Goal: Information Seeking & Learning: Learn about a topic

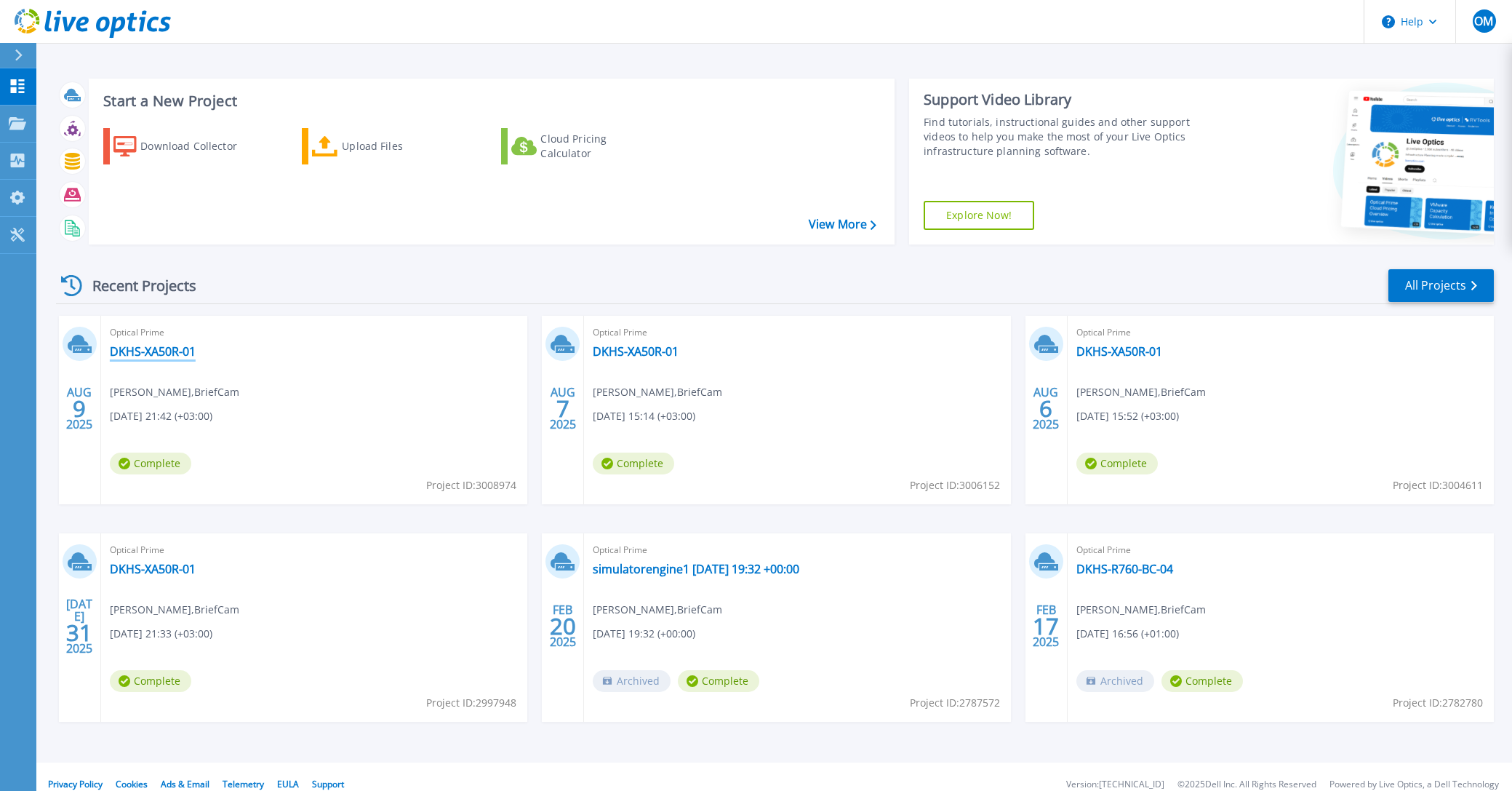
click at [177, 349] on link "DKHS-XA50R-01" at bounding box center [153, 351] width 86 height 15
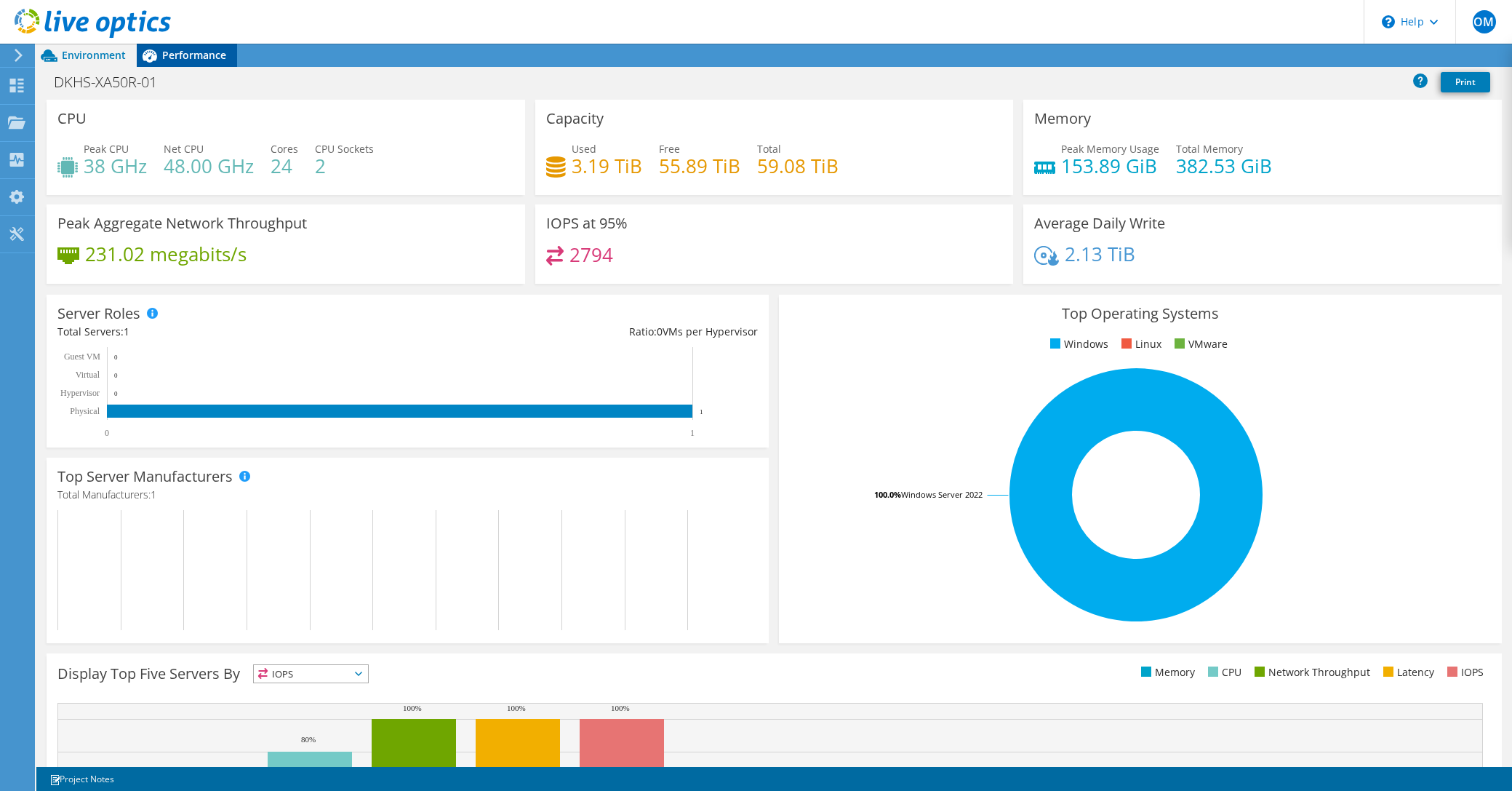
click at [174, 58] on span "Performance" at bounding box center [194, 55] width 64 height 14
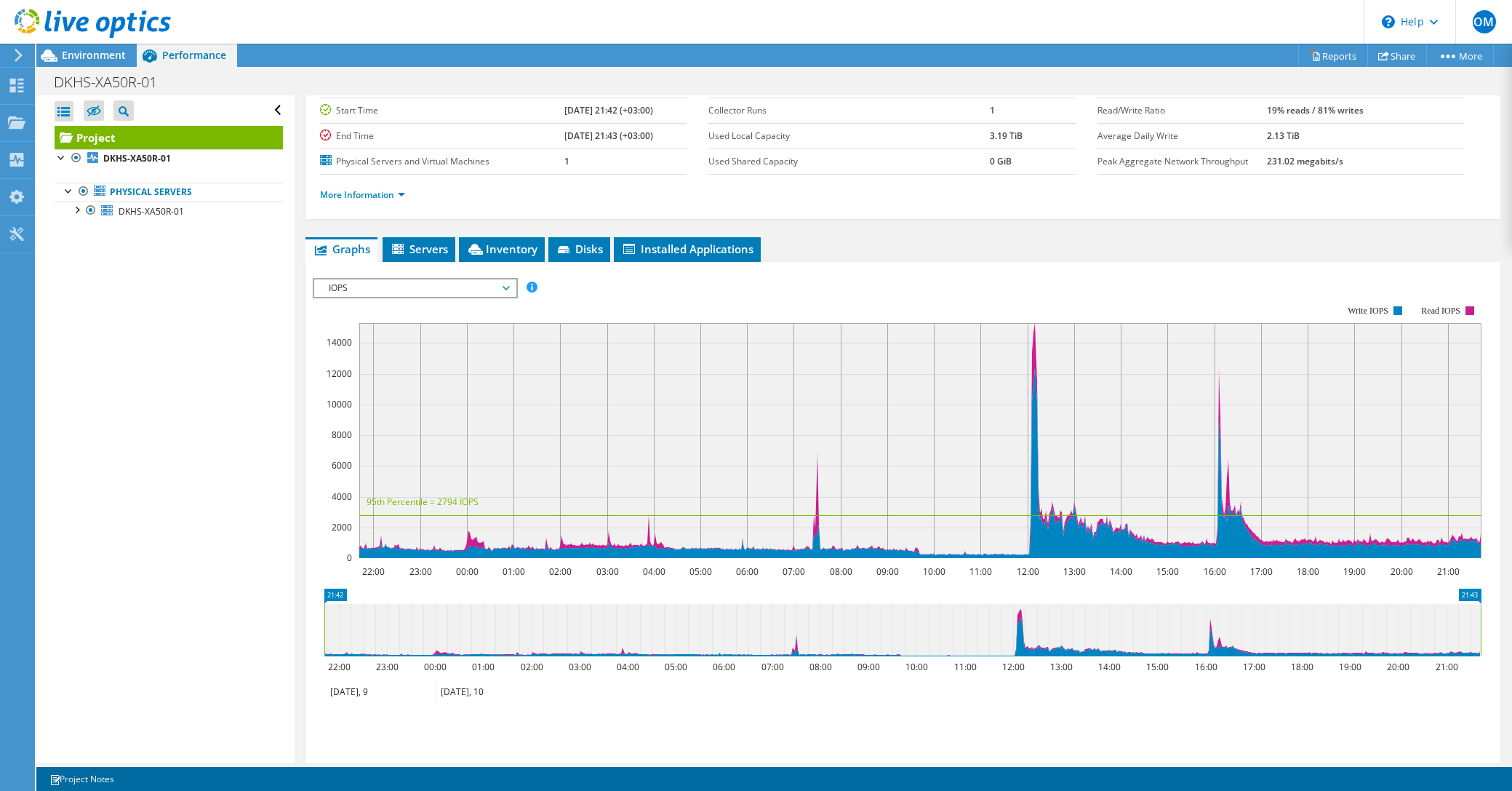
scroll to position [73, 0]
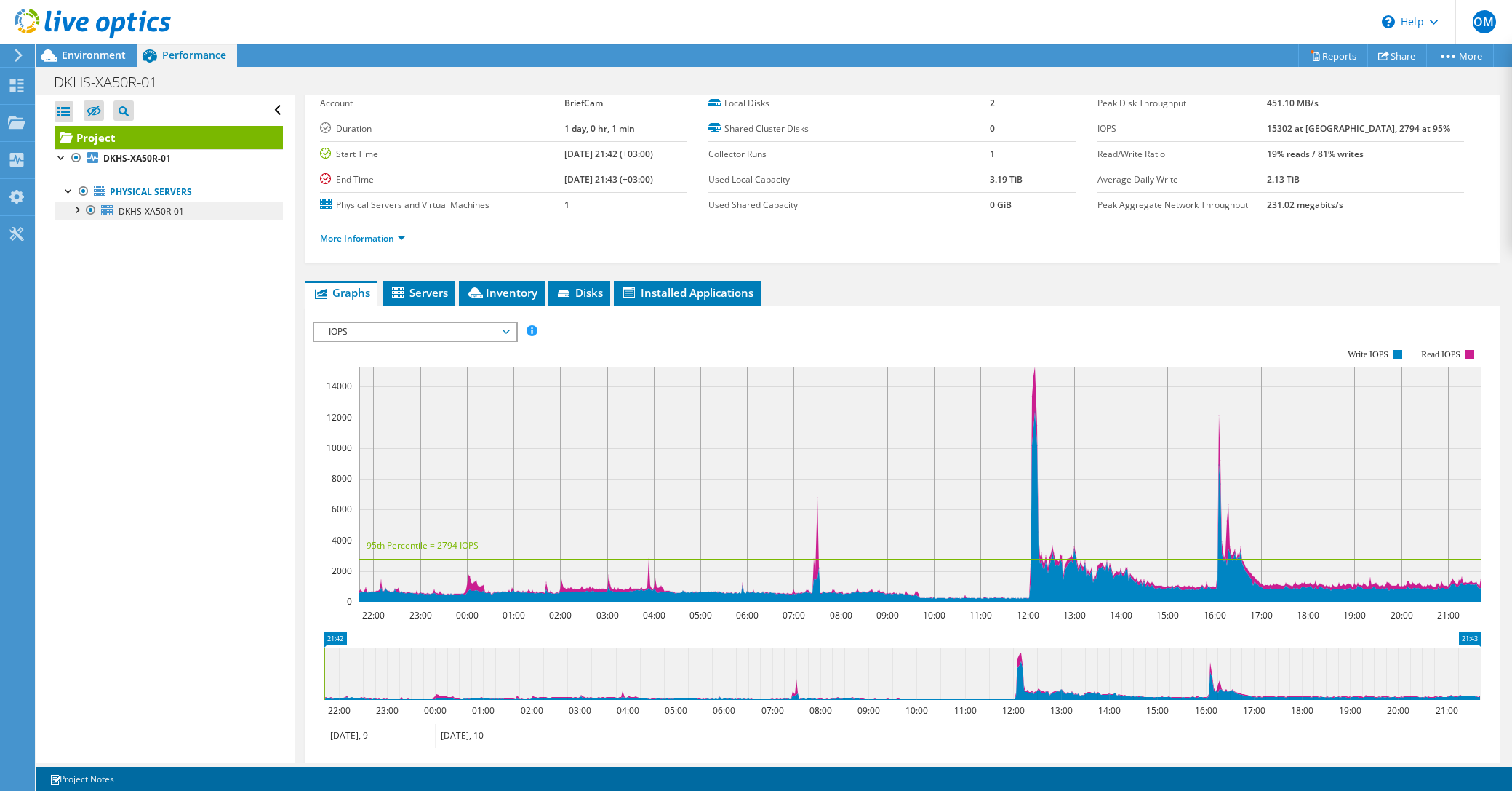
click at [160, 213] on span "DKHS-XA50R-01" at bounding box center [152, 211] width 65 height 12
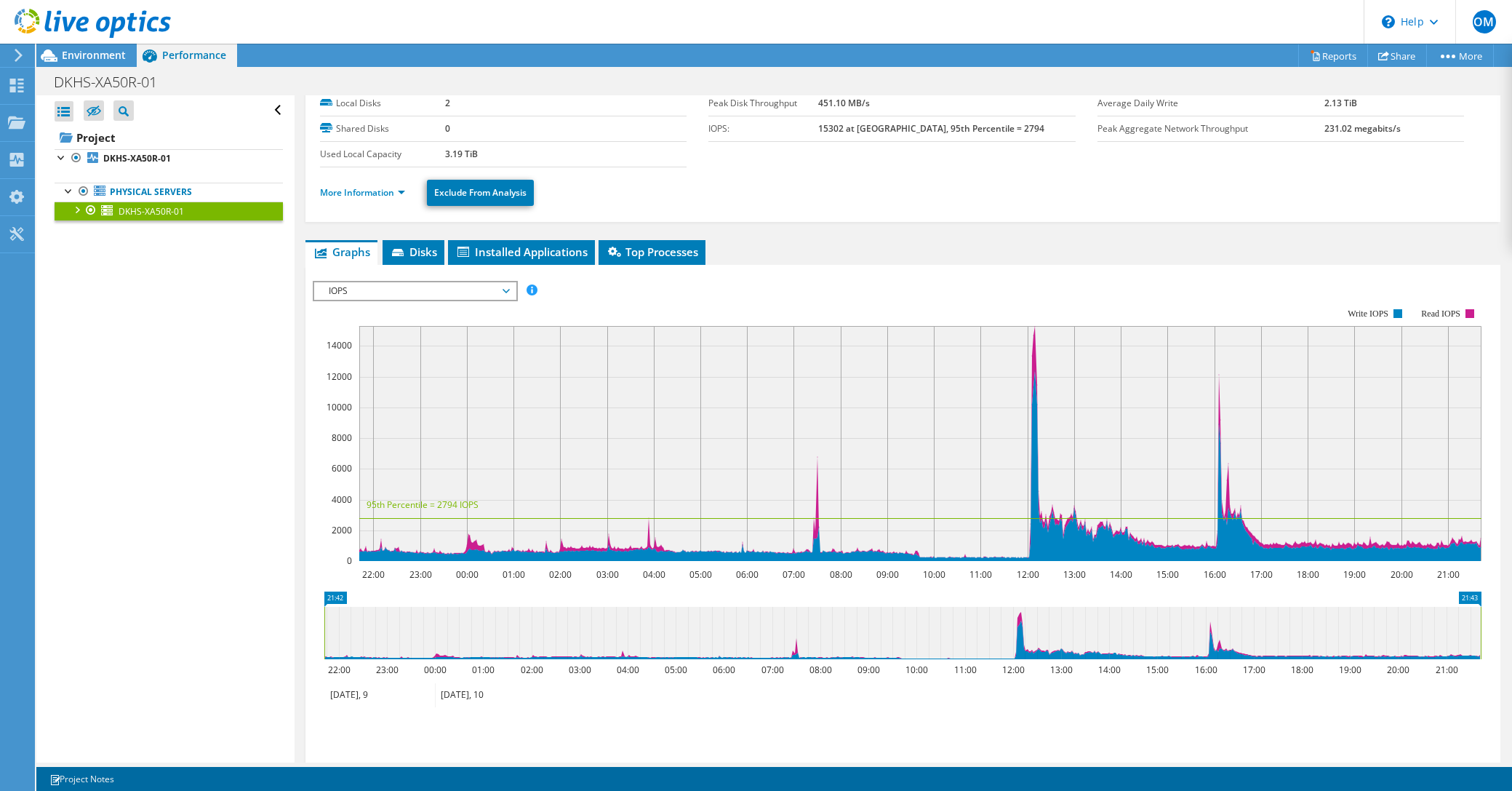
click at [78, 209] on div at bounding box center [76, 208] width 15 height 15
click at [111, 245] on icon at bounding box center [114, 248] width 12 height 7
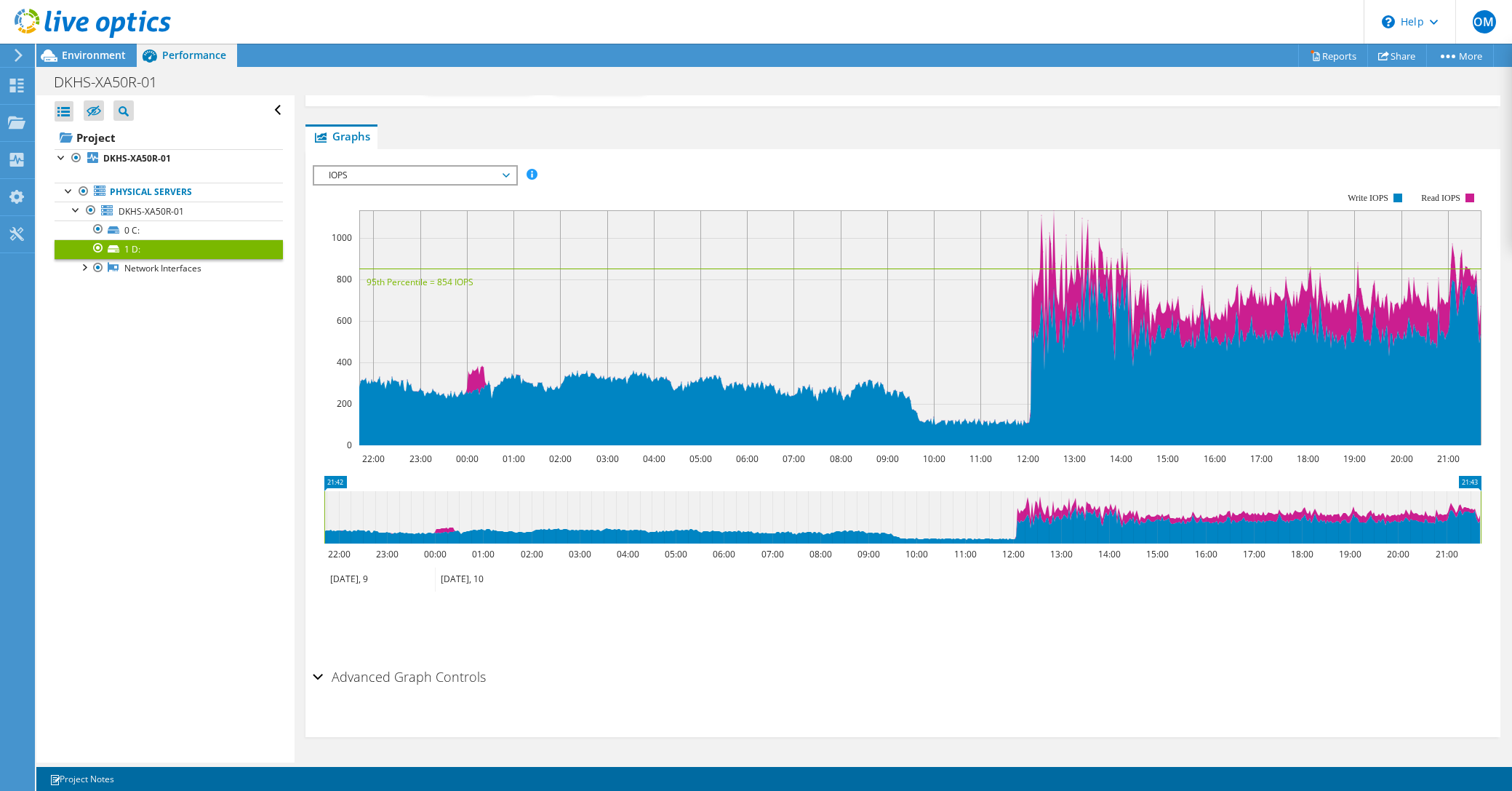
scroll to position [215, 0]
click at [461, 170] on span "IOPS" at bounding box center [414, 175] width 187 height 18
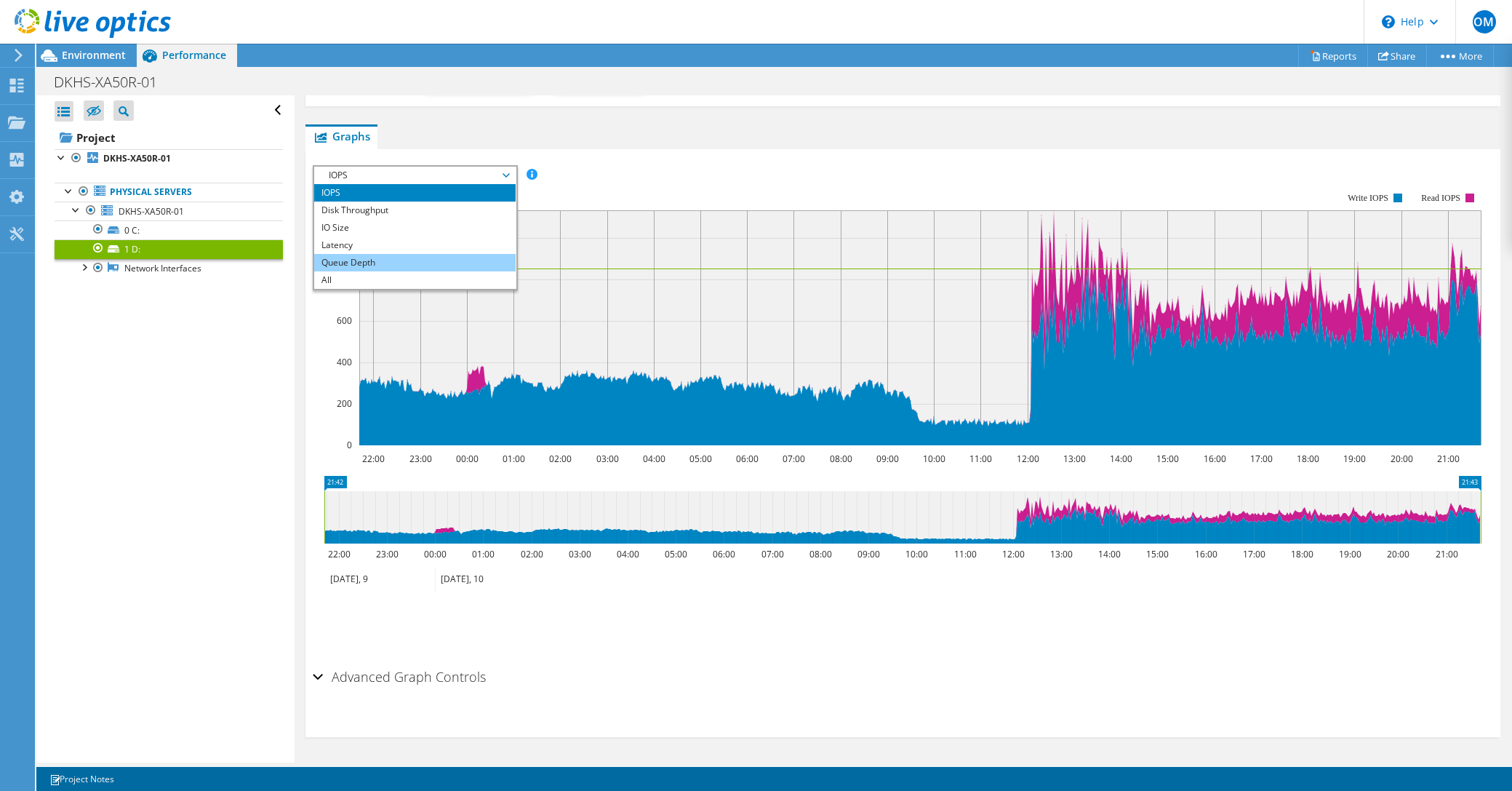
click at [425, 260] on li "Queue Depth" at bounding box center [414, 263] width 201 height 18
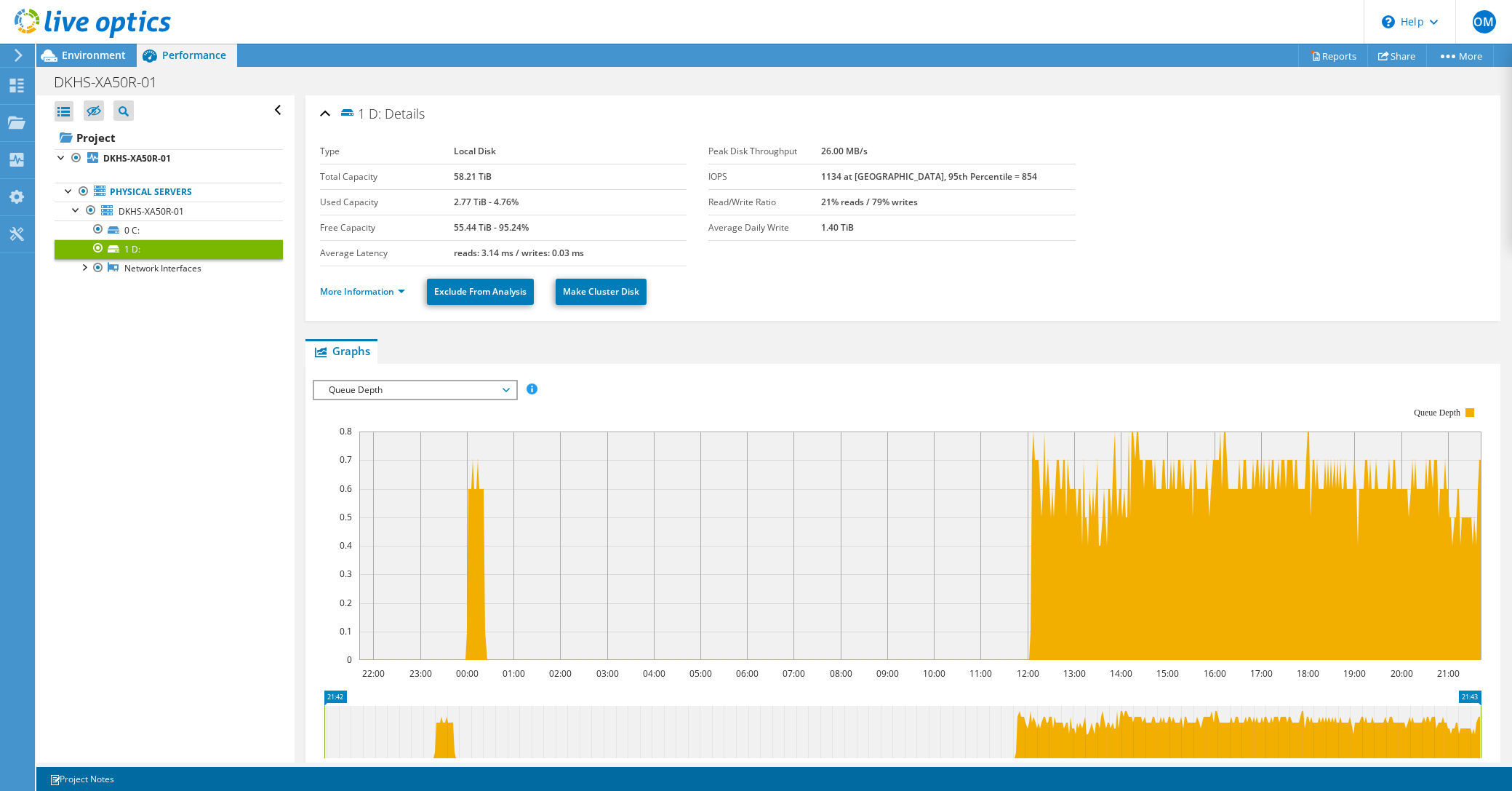
scroll to position [0, 0]
click at [64, 26] on use at bounding box center [93, 23] width 157 height 29
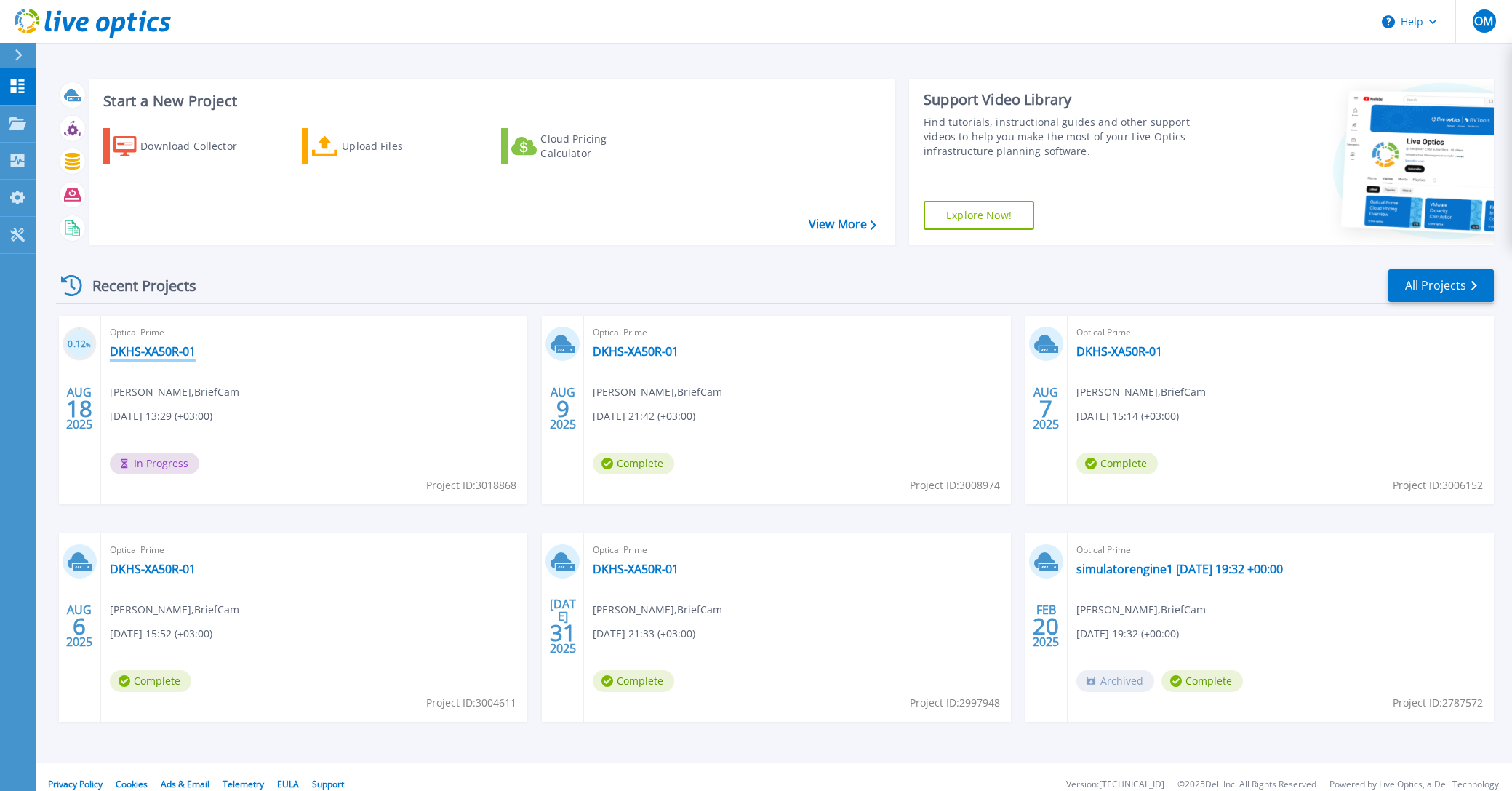
click at [167, 352] on link "DKHS-XA50R-01" at bounding box center [153, 351] width 86 height 15
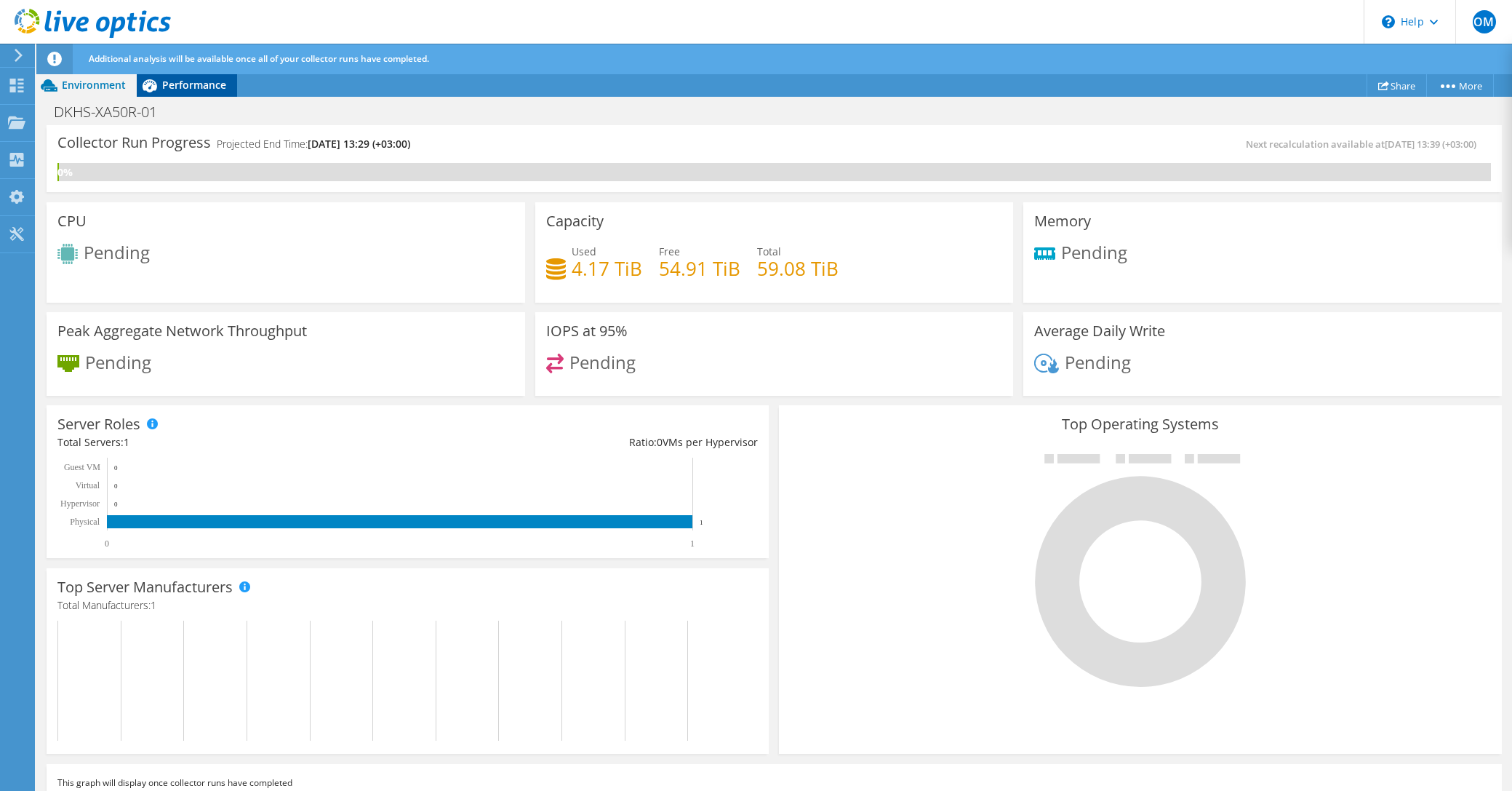
click at [189, 80] on span "Performance" at bounding box center [194, 85] width 64 height 14
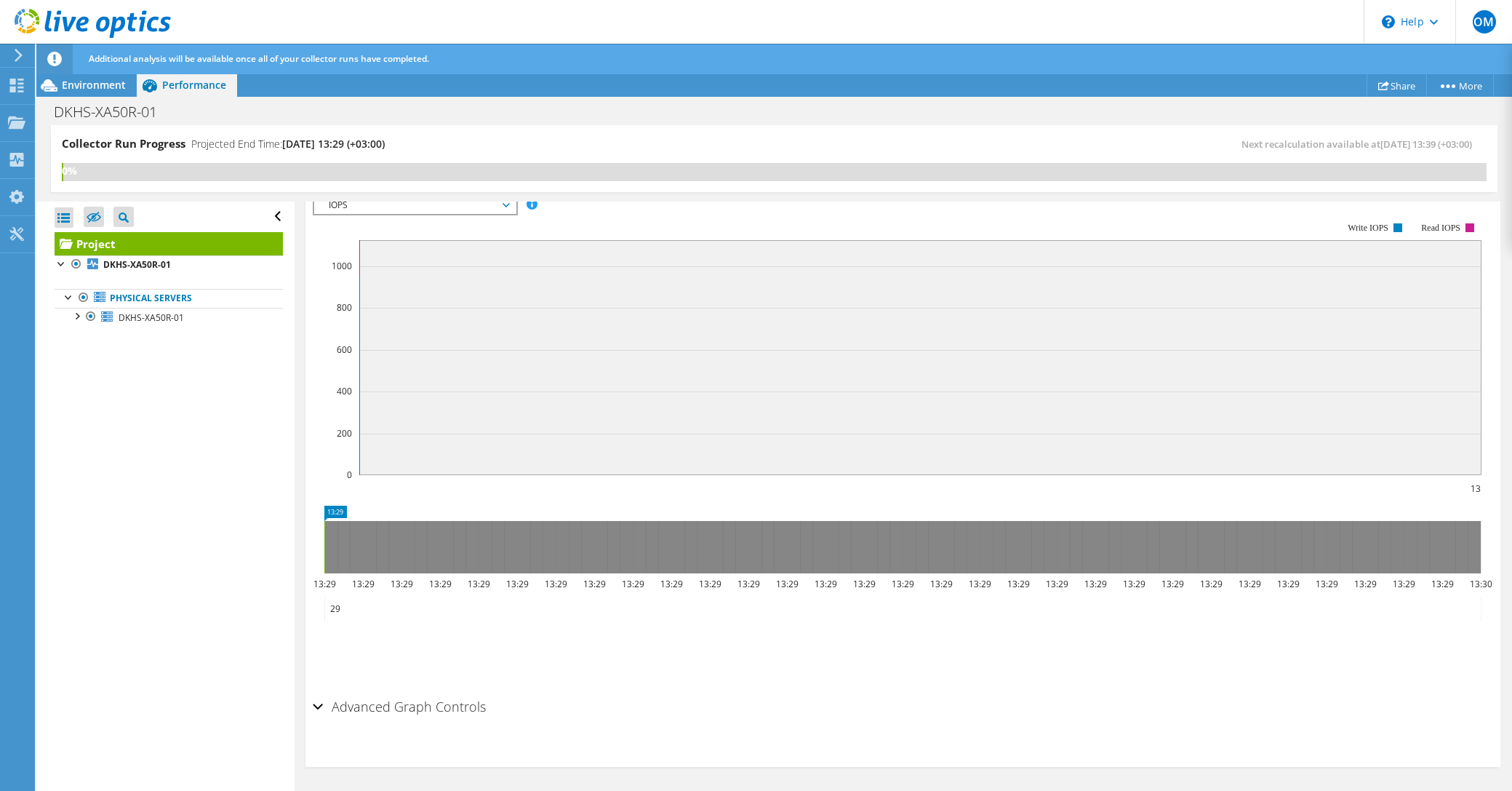
scroll to position [306, 0]
click at [75, 317] on div at bounding box center [76, 314] width 15 height 15
click at [120, 357] on link "1 D:" at bounding box center [168, 355] width 228 height 19
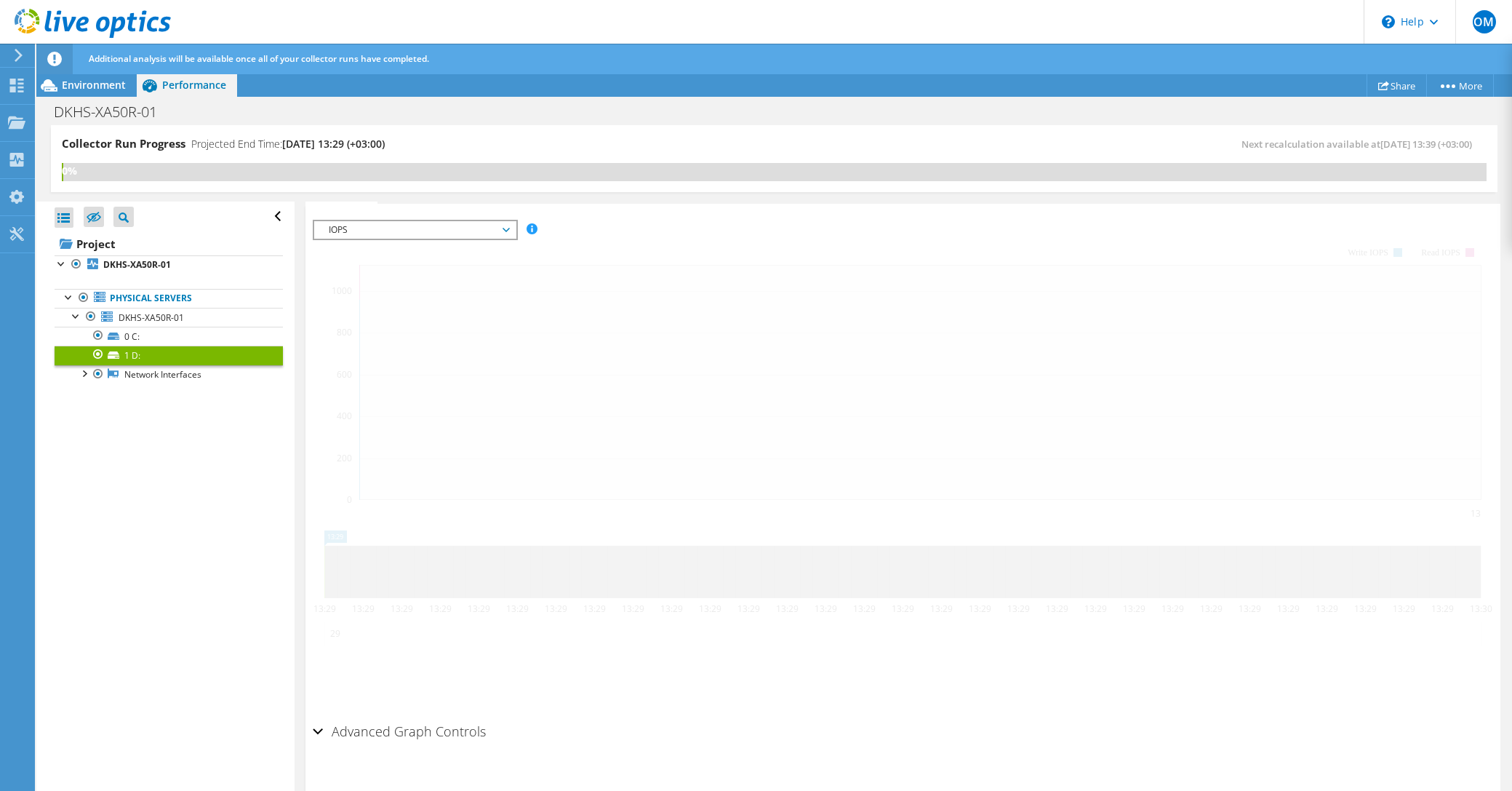
scroll to position [199, 0]
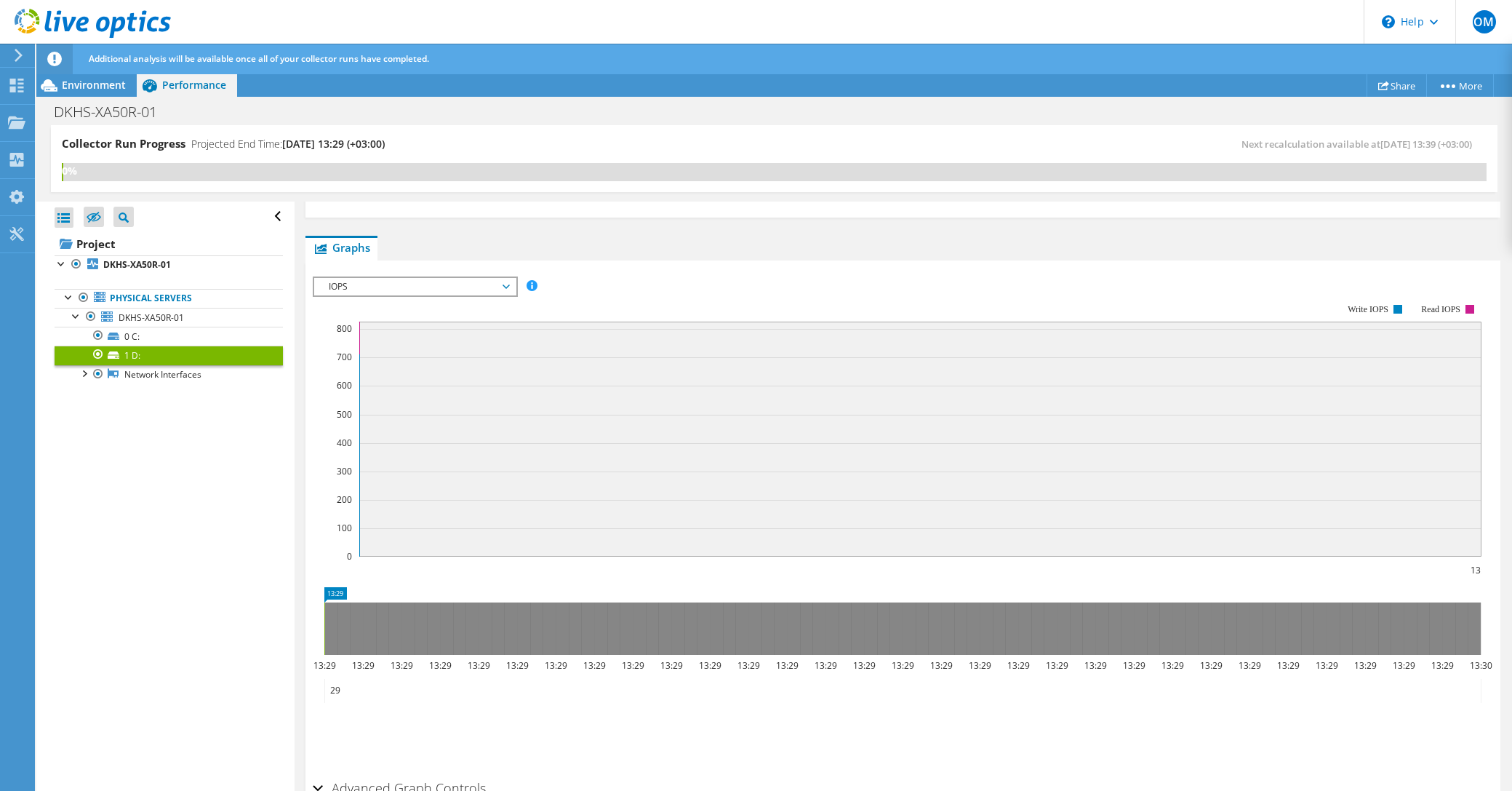
click at [436, 285] on span "IOPS" at bounding box center [414, 286] width 187 height 18
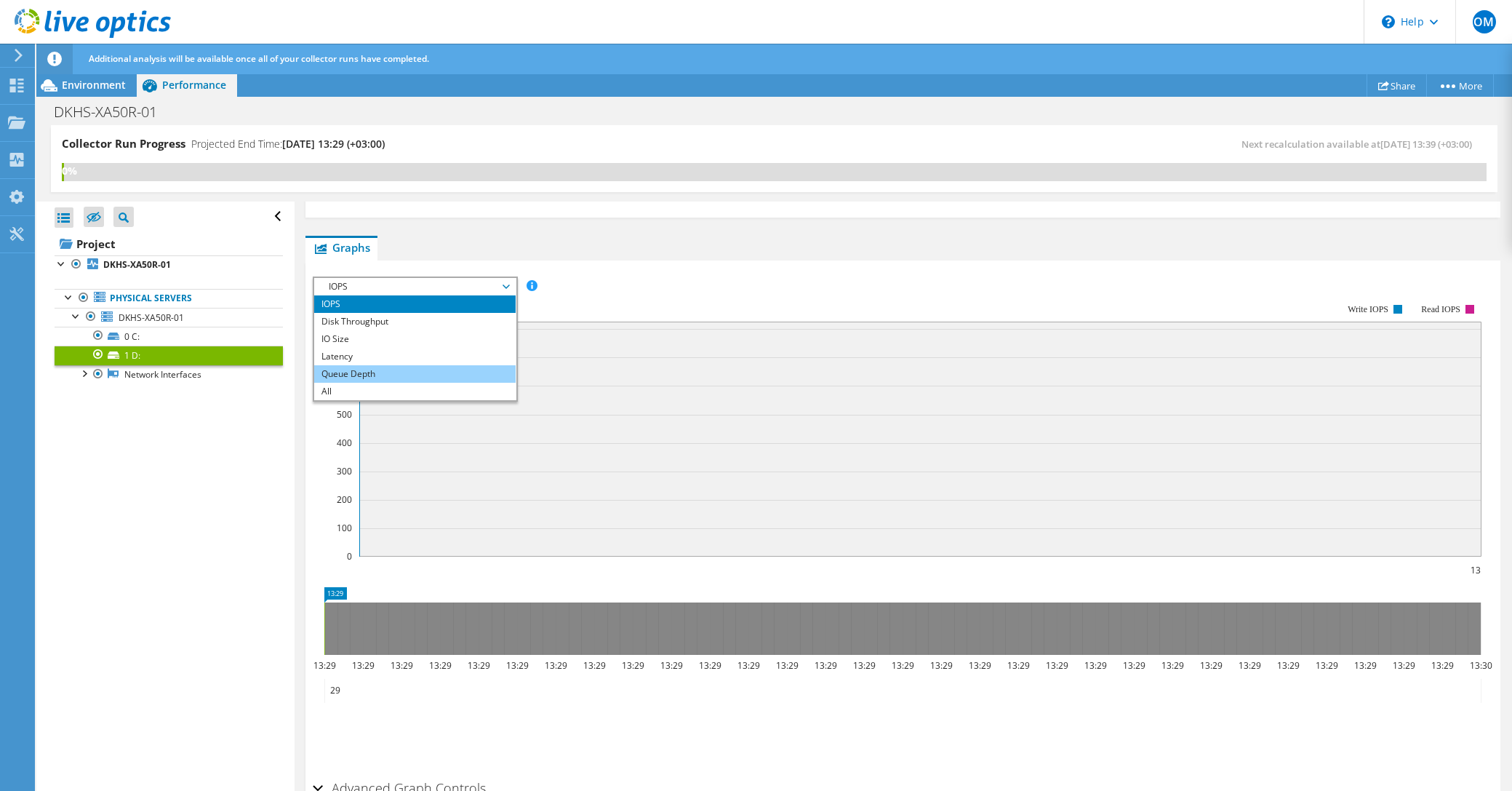
click at [420, 369] on li "Queue Depth" at bounding box center [414, 374] width 201 height 18
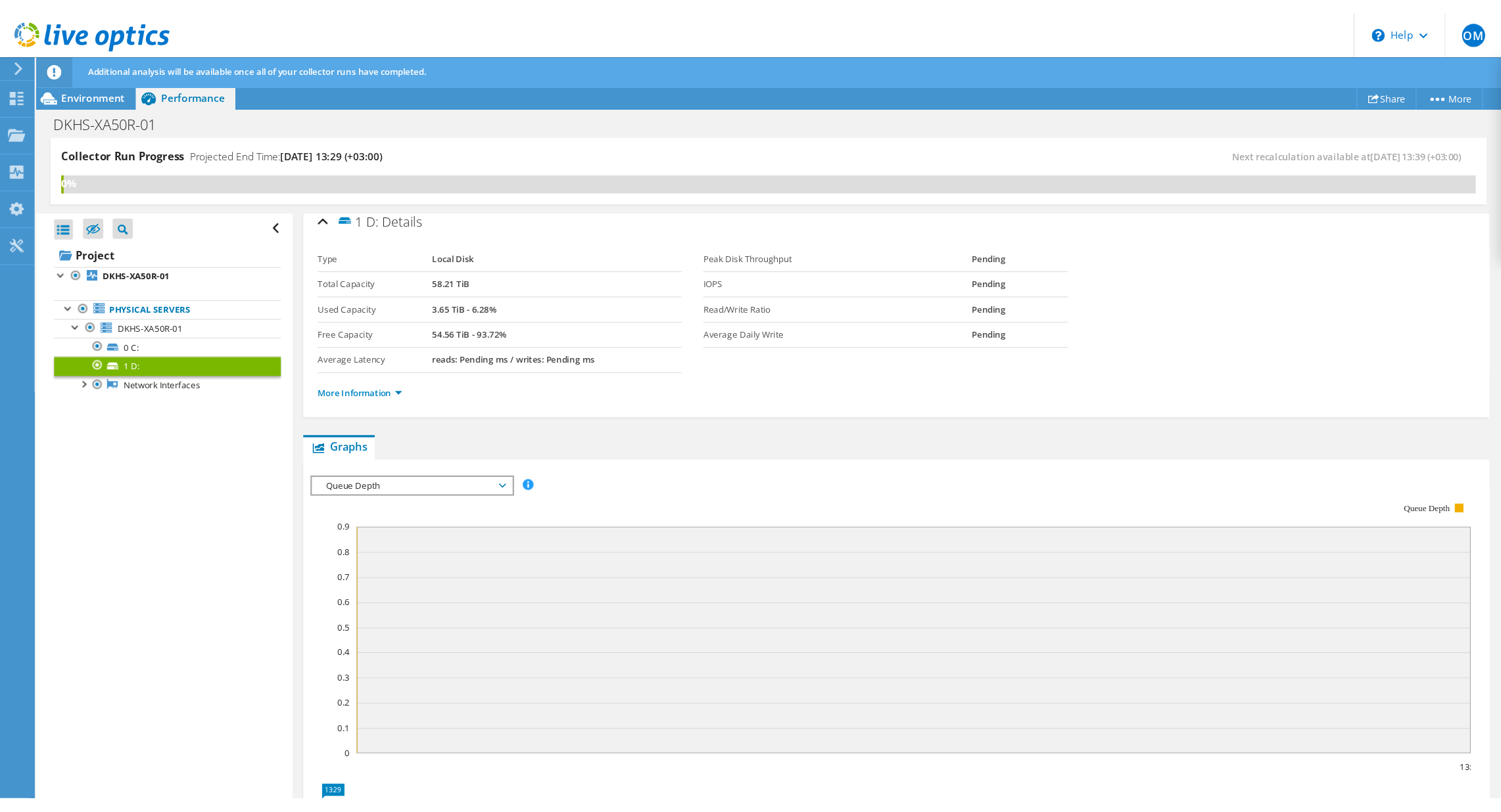
scroll to position [8, 0]
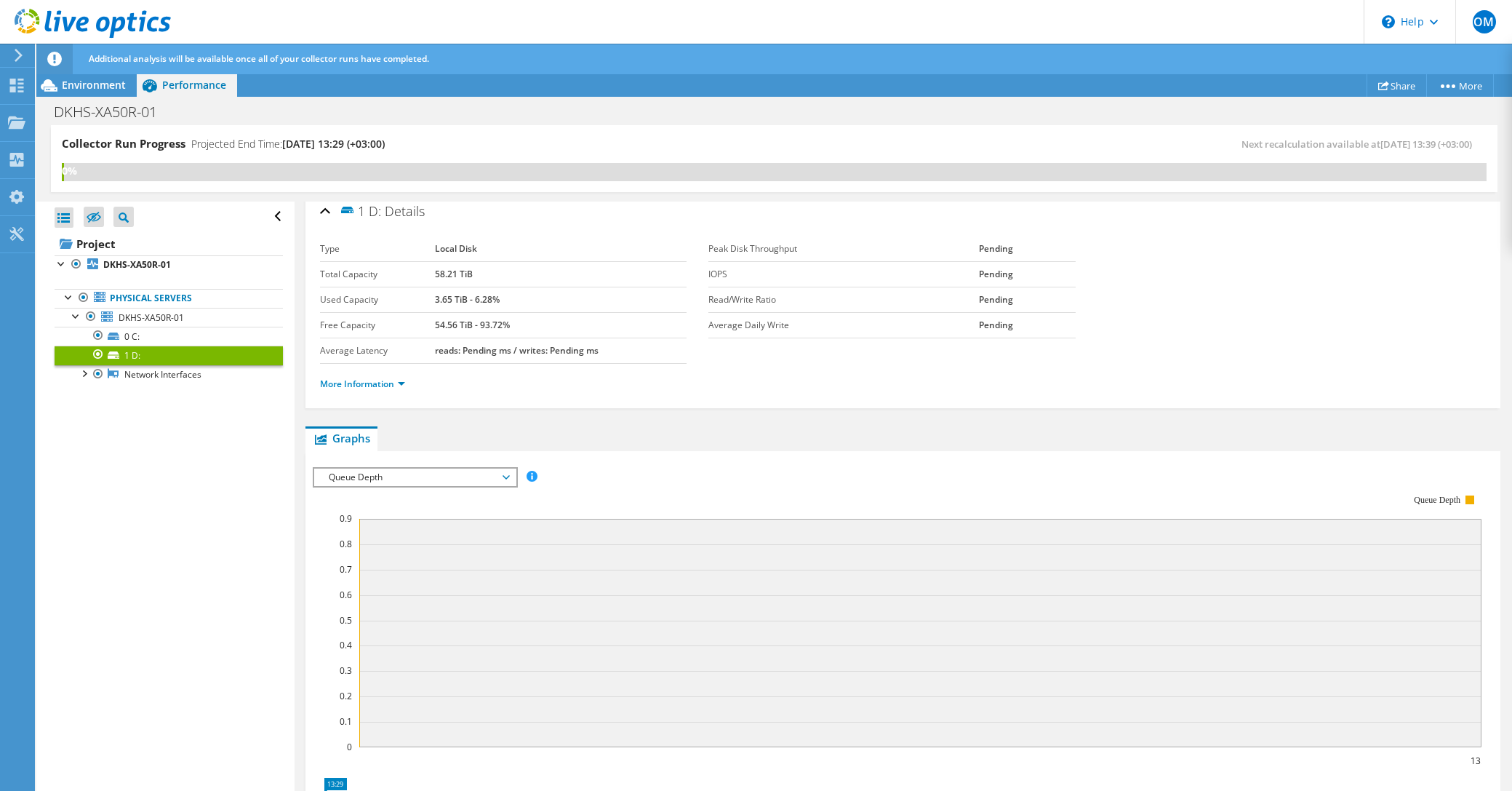
click at [644, 284] on td "58.21 TiB" at bounding box center [561, 274] width 252 height 26
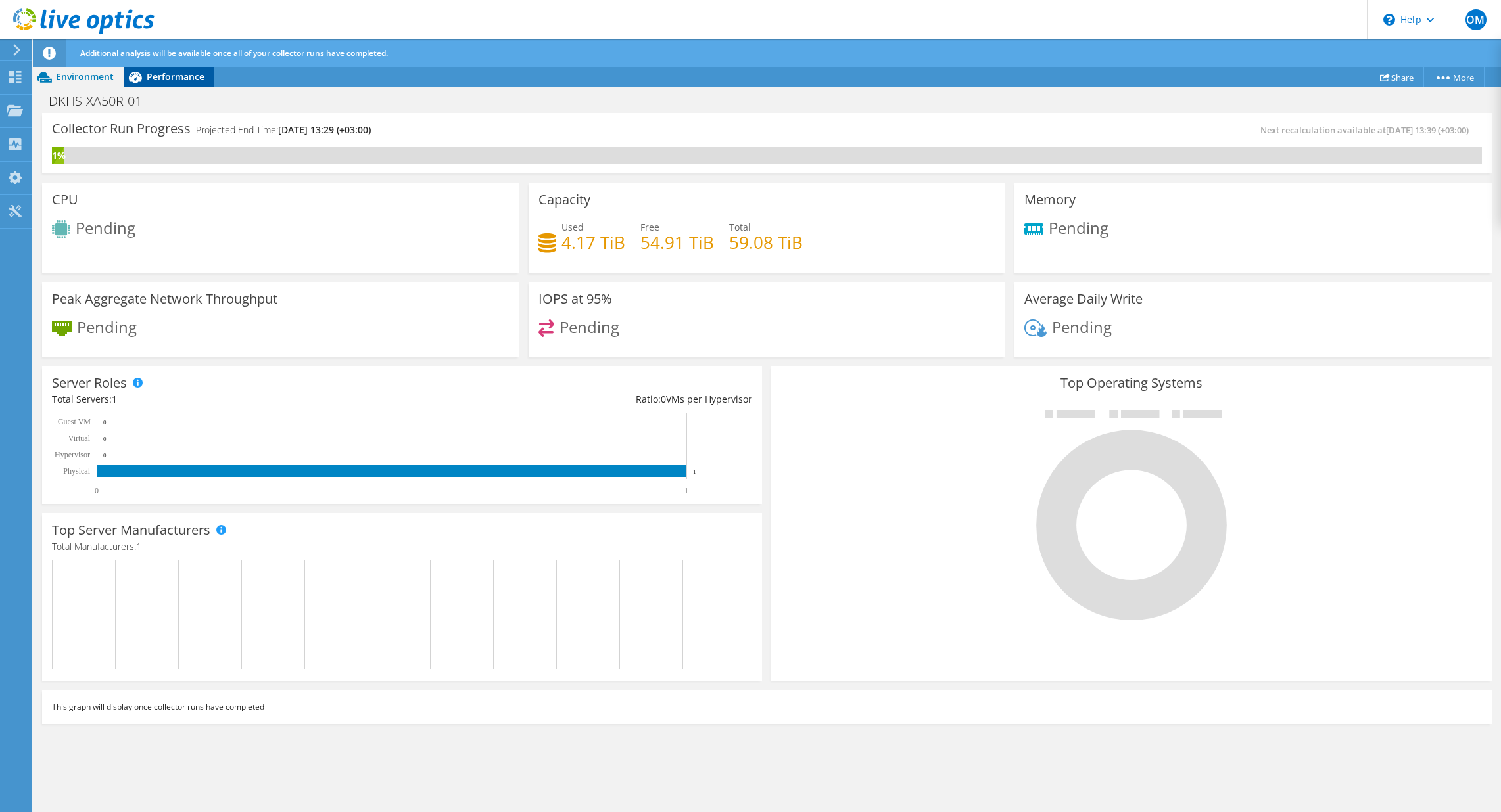
click at [160, 81] on span "Performance" at bounding box center [176, 77] width 58 height 13
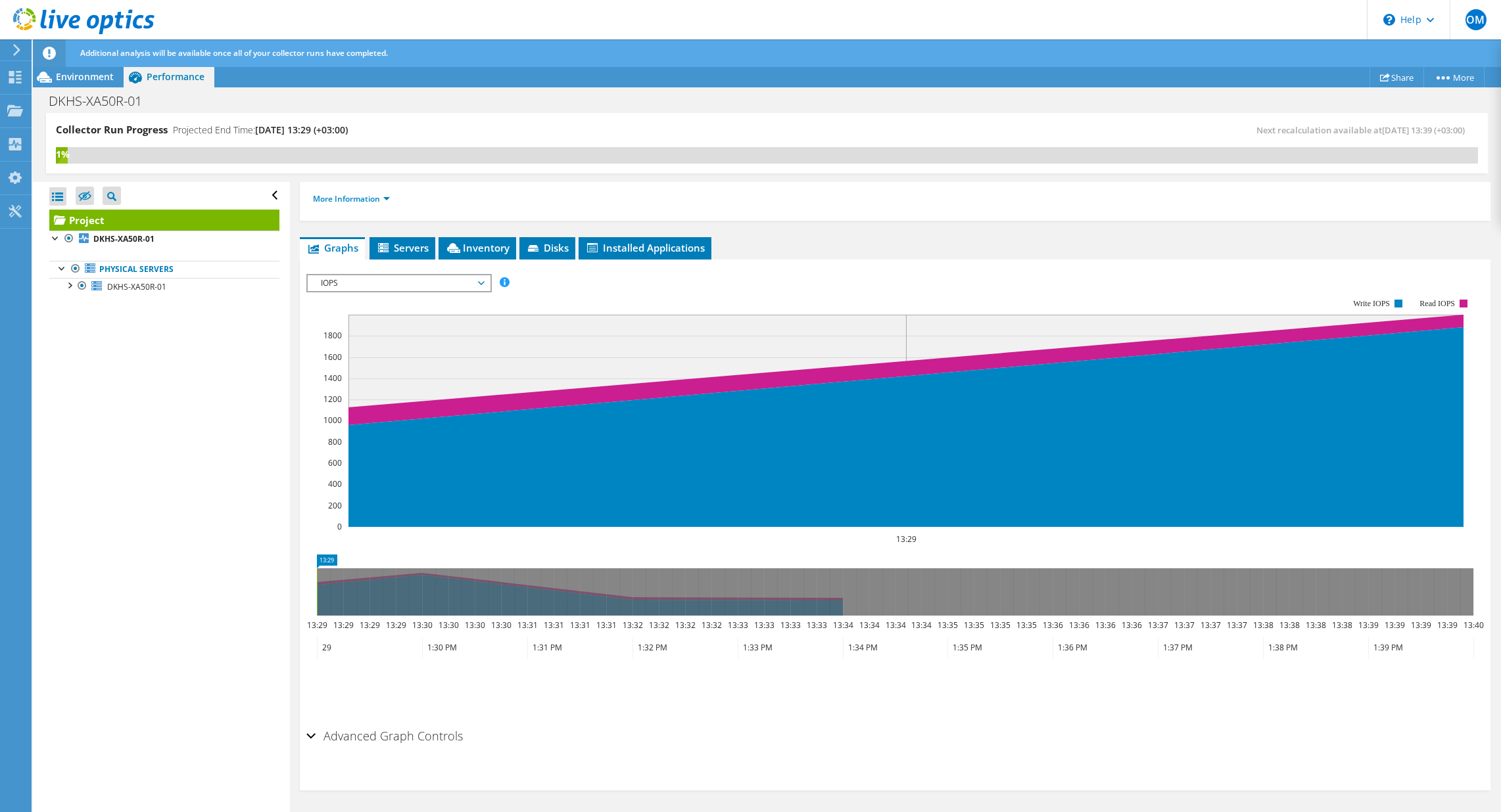
scroll to position [179, 0]
click at [384, 278] on span "IOPS" at bounding box center [399, 284] width 169 height 16
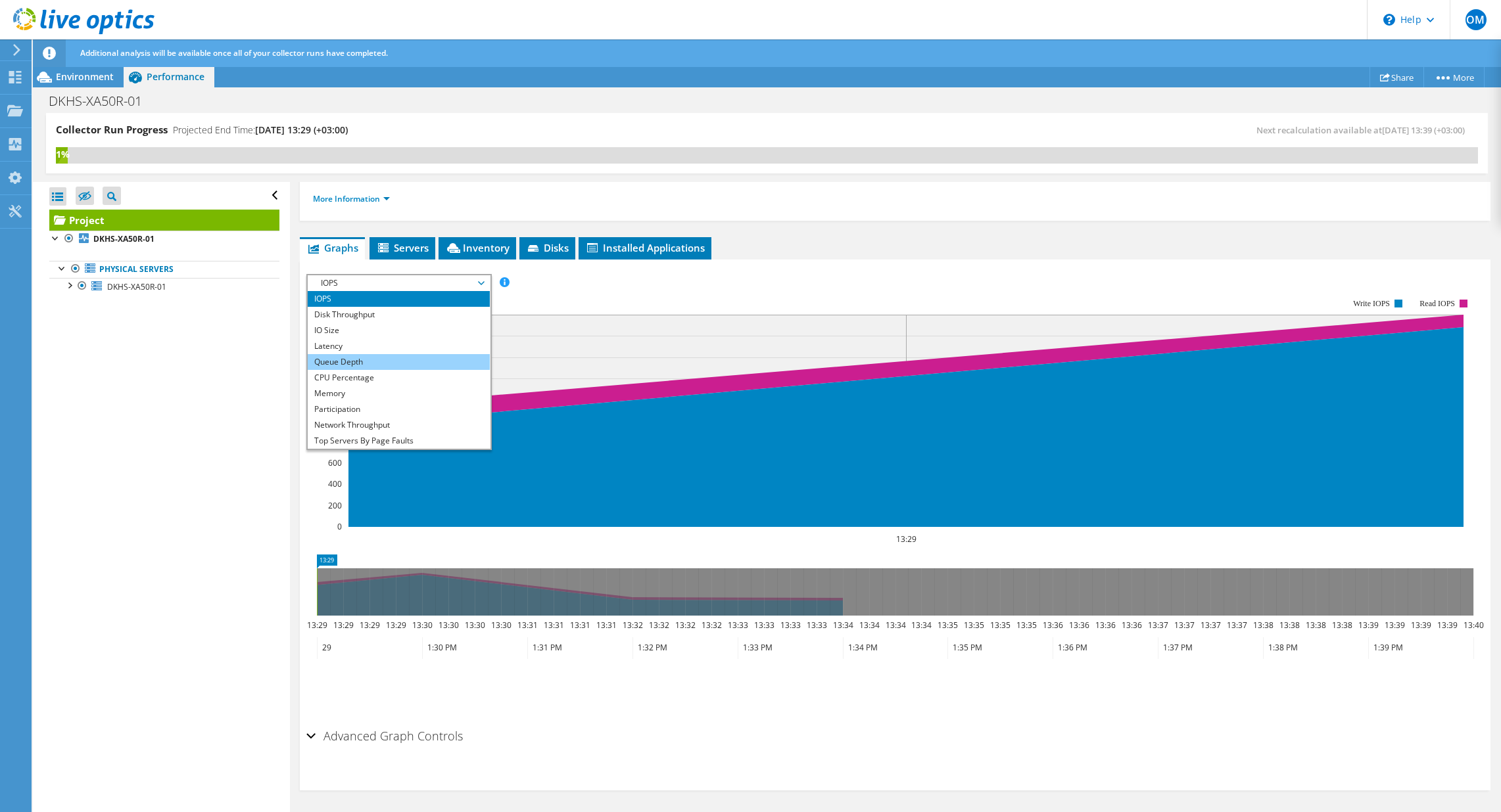
click at [385, 363] on li "Queue Depth" at bounding box center [398, 363] width 182 height 16
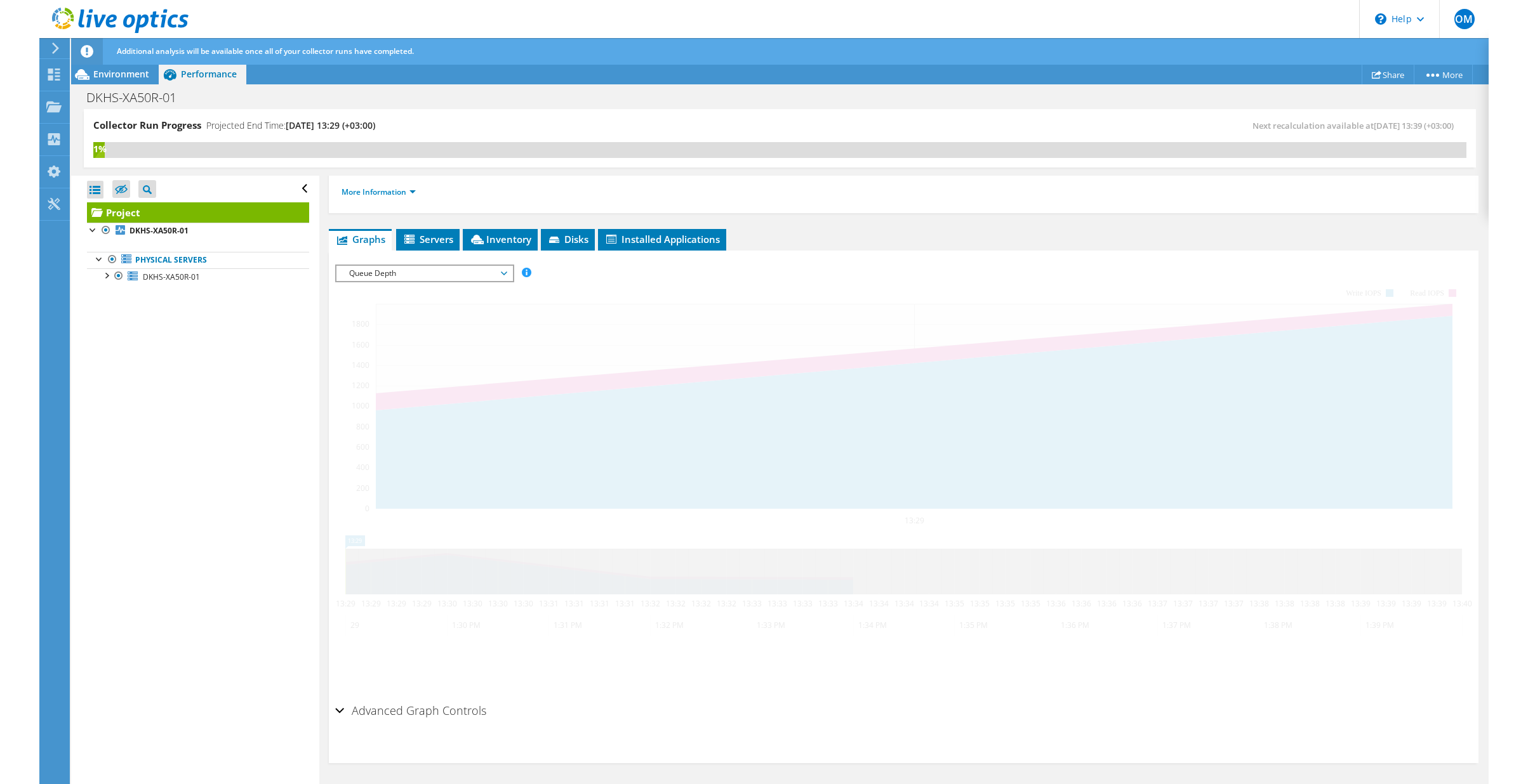
scroll to position [101, 0]
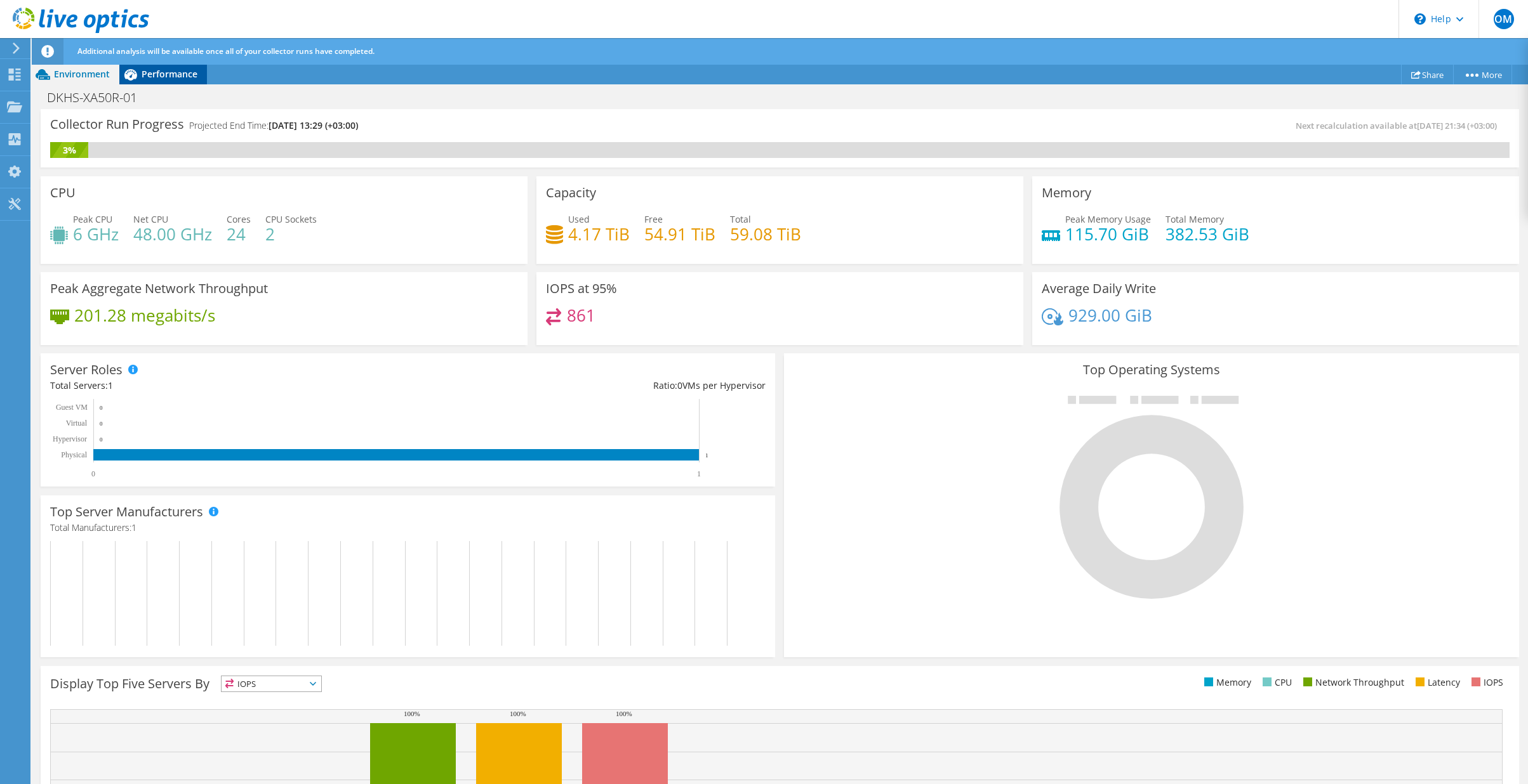
click at [173, 79] on span "Performance" at bounding box center [169, 74] width 56 height 12
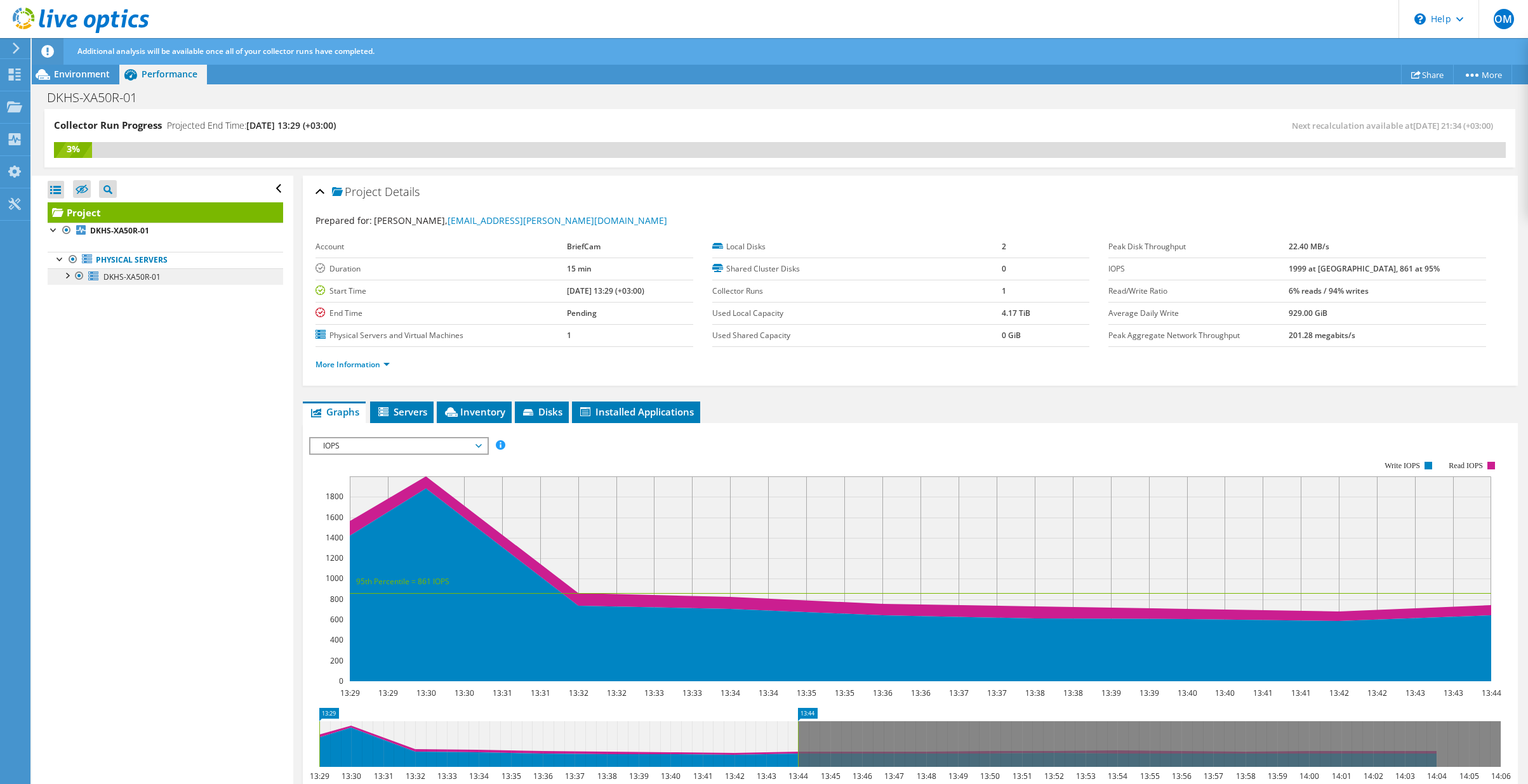
click at [149, 277] on span "DKHS-XA50R-01" at bounding box center [132, 277] width 57 height 10
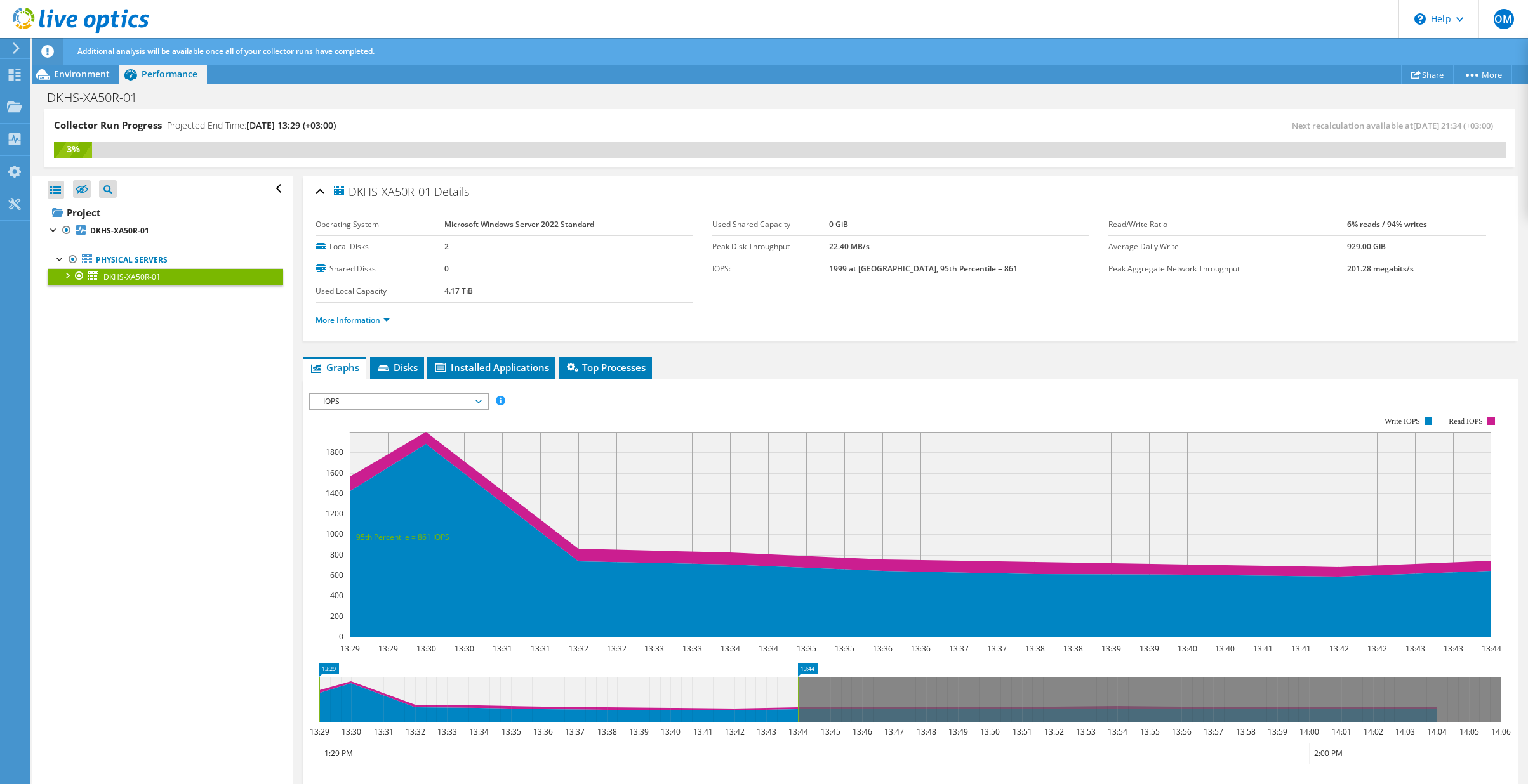
click at [68, 278] on div at bounding box center [67, 274] width 13 height 13
click at [99, 309] on icon at bounding box center [99, 309] width 10 height 6
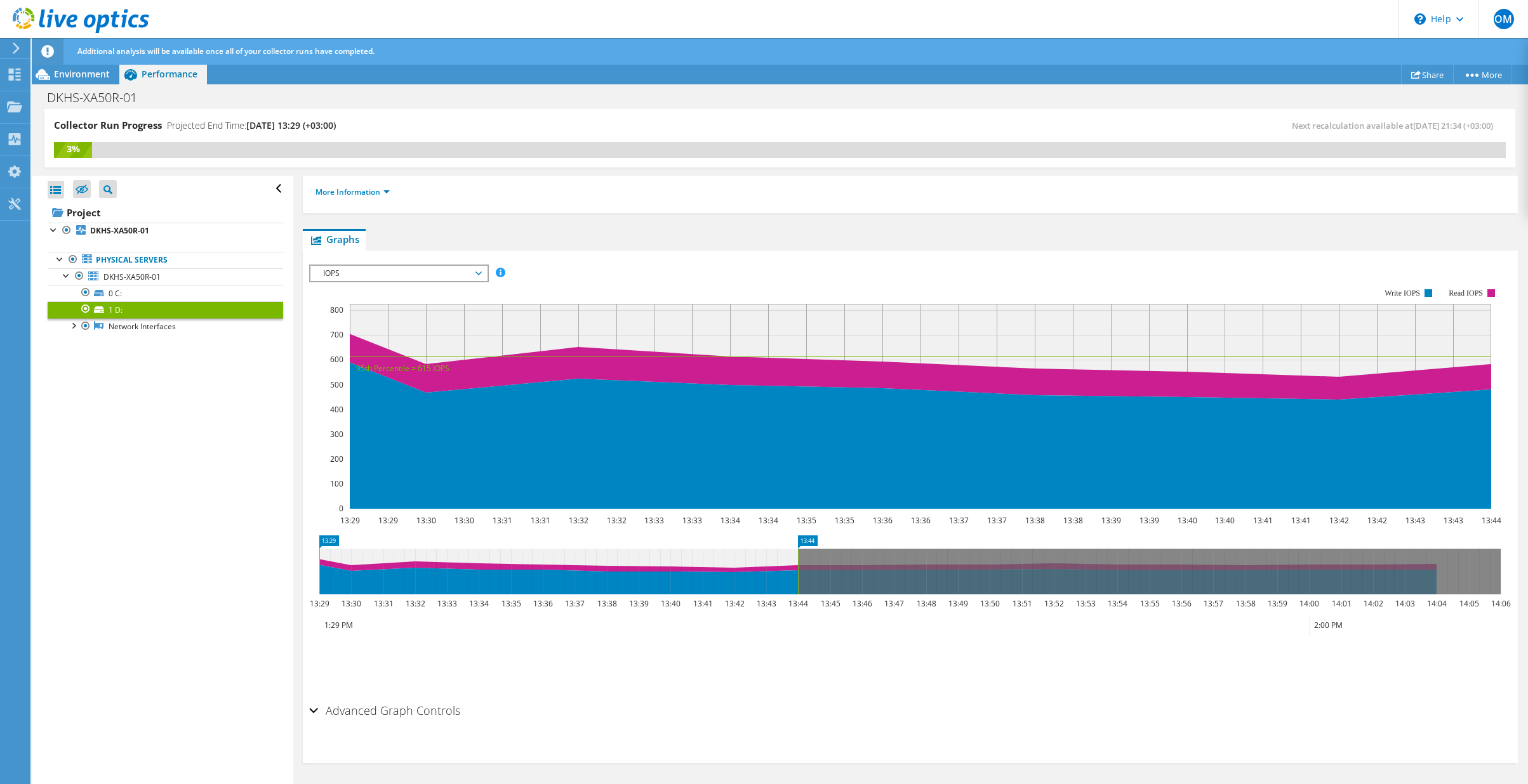
scroll to position [150, 0]
click at [444, 271] on span "IOPS" at bounding box center [398, 274] width 163 height 16
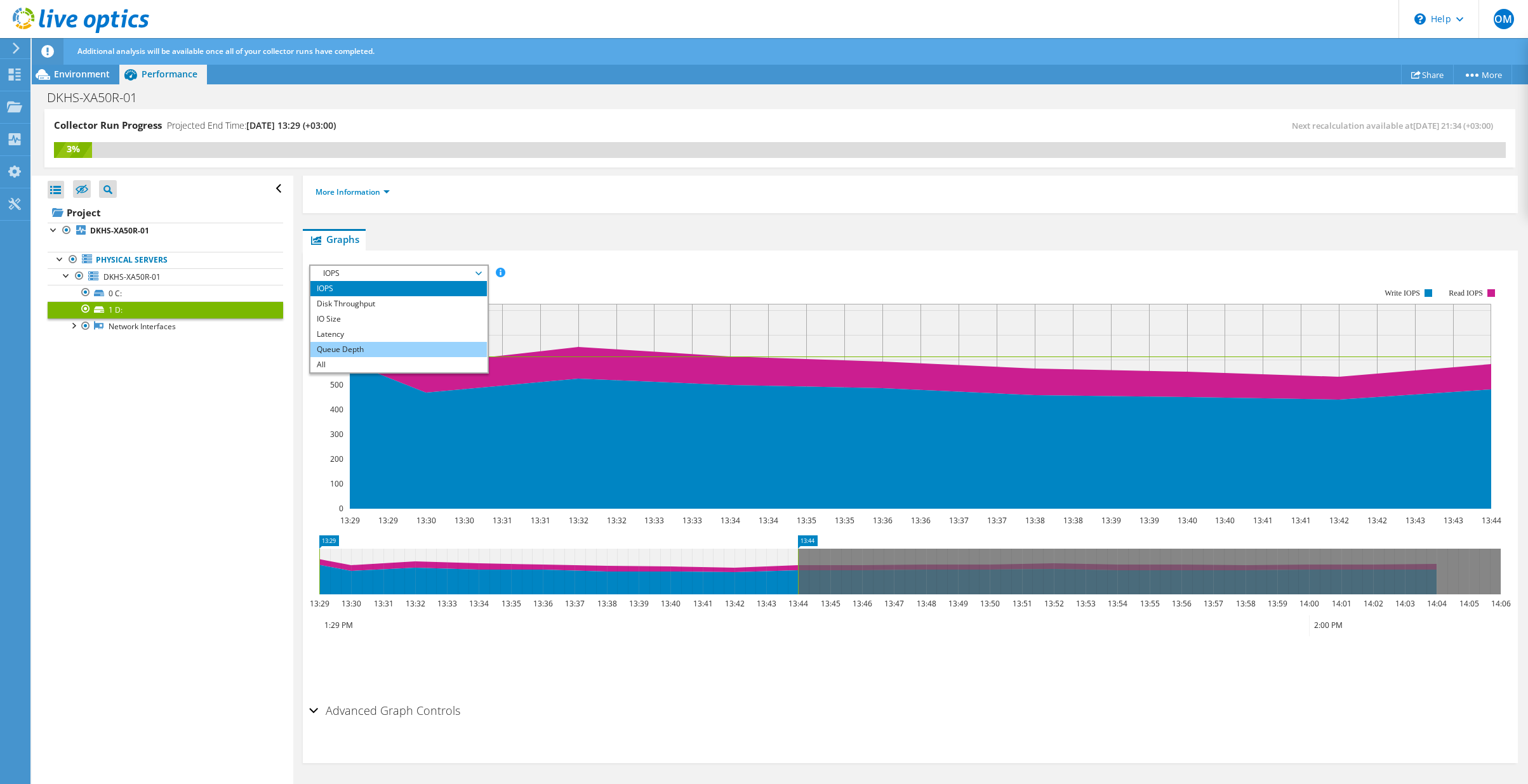
click at [420, 352] on li "Queue Depth" at bounding box center [398, 350] width 176 height 16
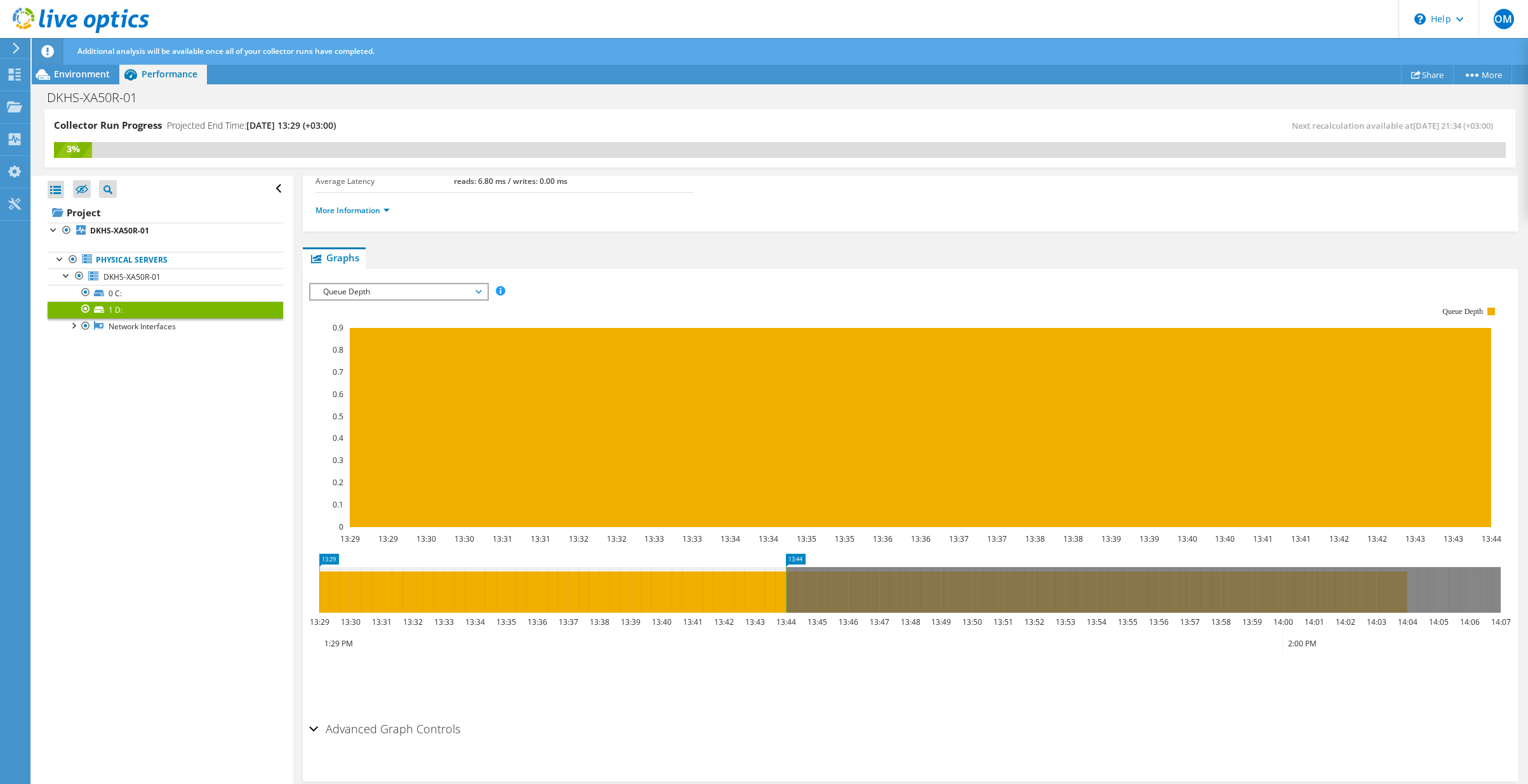
scroll to position [127, 0]
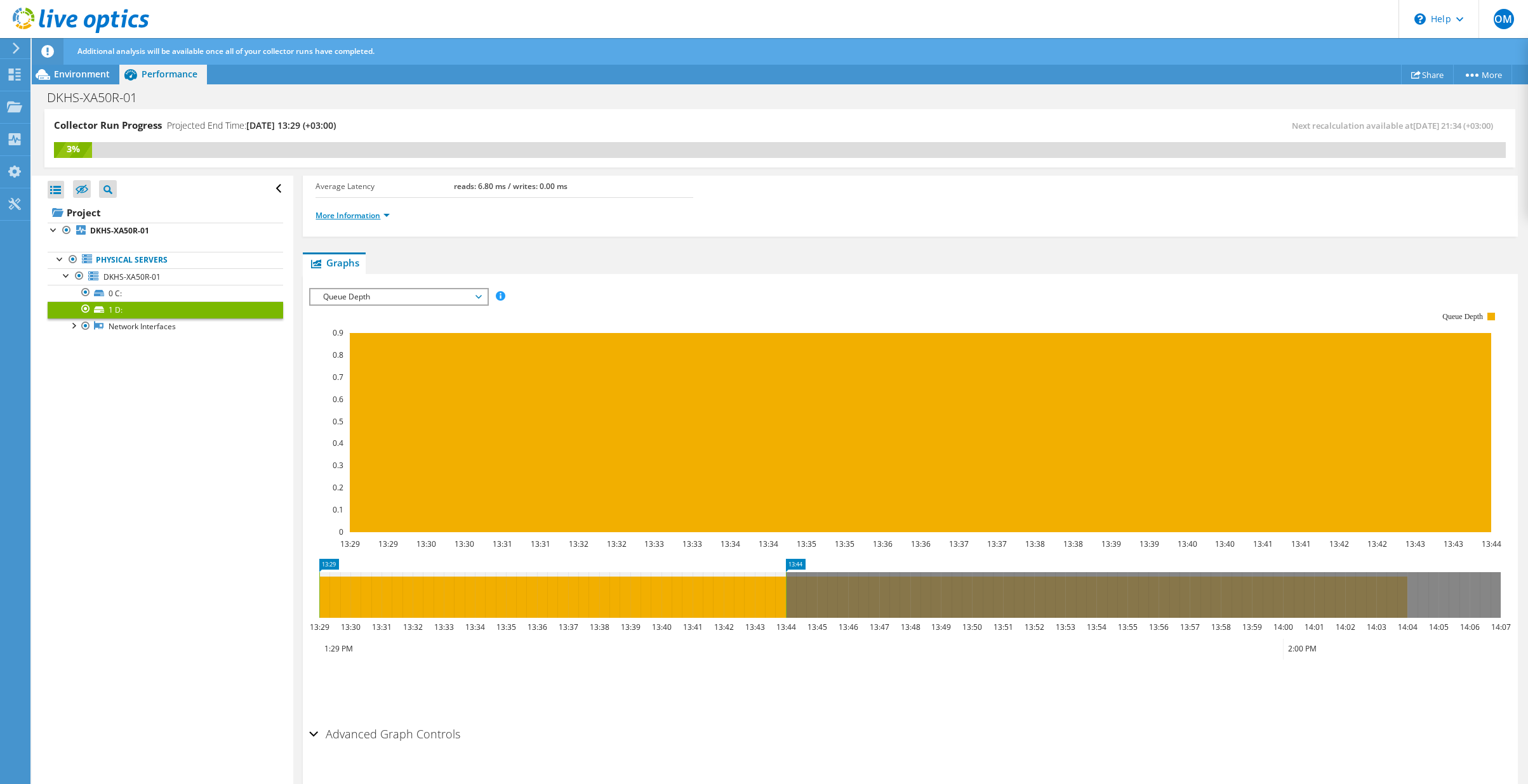
click at [368, 214] on link "More Information" at bounding box center [353, 215] width 74 height 10
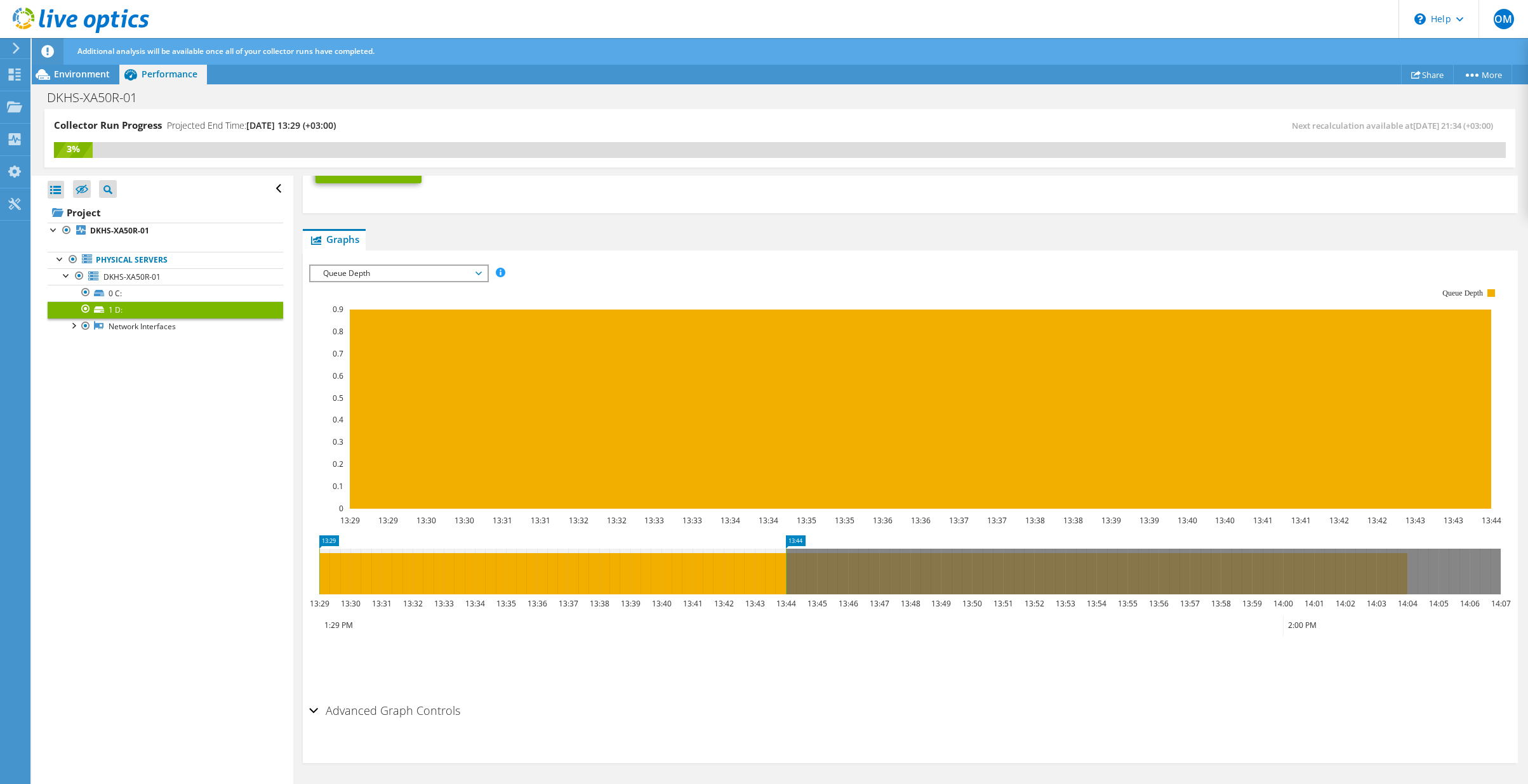
scroll to position [439, 0]
